Goal: Use online tool/utility: Utilize a website feature to perform a specific function

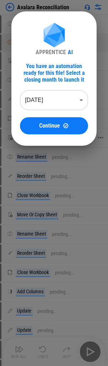
drag, startPoint x: 52, startPoint y: 128, endPoint x: 1, endPoint y: 135, distance: 51.5
click at [52, 122] on span "Continue" at bounding box center [49, 126] width 21 height 6
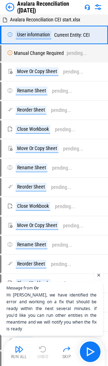
scroll to position [311, 0]
click at [99, 122] on span "Open chat" at bounding box center [98, 275] width 9 height 9
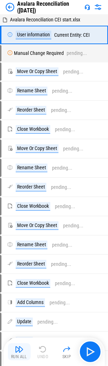
click at [14, 122] on button "Run All" at bounding box center [19, 351] width 23 height 17
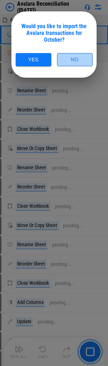
click at [70, 59] on button "No" at bounding box center [75, 59] width 36 height 13
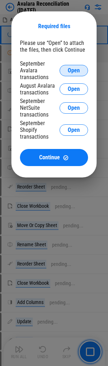
click at [70, 71] on span "Open" at bounding box center [74, 71] width 12 height 6
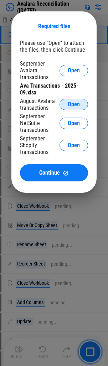
click at [69, 107] on span "Open" at bounding box center [74, 105] width 12 height 6
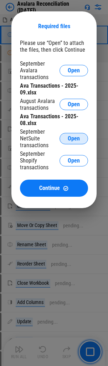
click at [73, 122] on span "Open" at bounding box center [74, 139] width 12 height 6
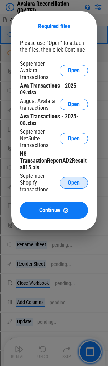
click at [74, 122] on span "Open" at bounding box center [74, 183] width 12 height 6
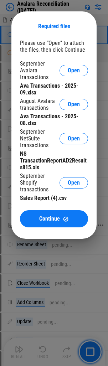
drag, startPoint x: 45, startPoint y: 222, endPoint x: 10, endPoint y: 231, distance: 36.8
click at [45, 122] on button "Continue" at bounding box center [54, 218] width 68 height 17
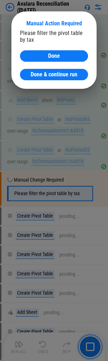
scroll to position [14860, 0]
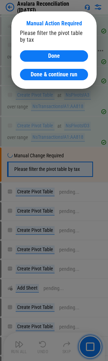
drag, startPoint x: 48, startPoint y: 75, endPoint x: 28, endPoint y: 76, distance: 19.6
click at [48, 75] on span "Done & continue run" at bounding box center [54, 75] width 47 height 6
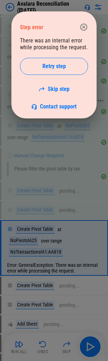
drag, startPoint x: 54, startPoint y: 88, endPoint x: 2, endPoint y: 107, distance: 55.3
click at [54, 88] on link "Skip step" at bounding box center [53, 89] width 31 height 7
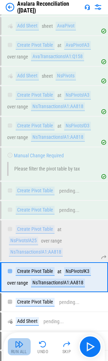
click at [19, 122] on img "button" at bounding box center [19, 344] width 9 height 9
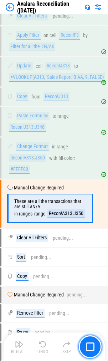
scroll to position [16664, 0]
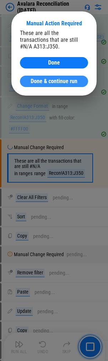
click at [44, 78] on span "Done & continue run" at bounding box center [54, 81] width 47 height 6
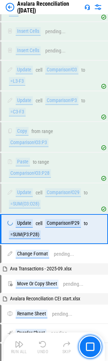
scroll to position [17858, 0]
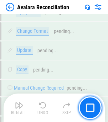
scroll to position [12275, 0]
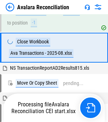
scroll to position [12439, 0]
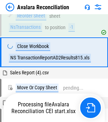
scroll to position [12625, 0]
